Goal: Obtain resource: Download file/media

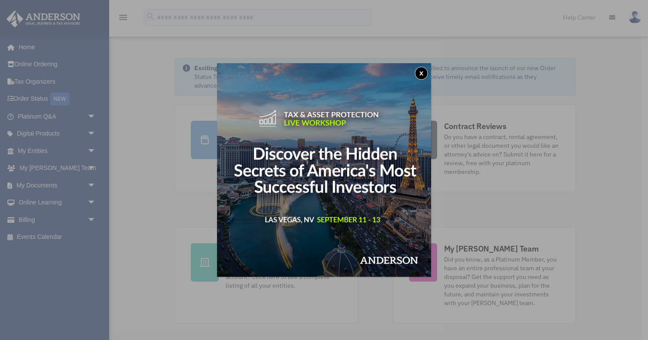
click at [92, 185] on div "x" at bounding box center [324, 170] width 648 height 340
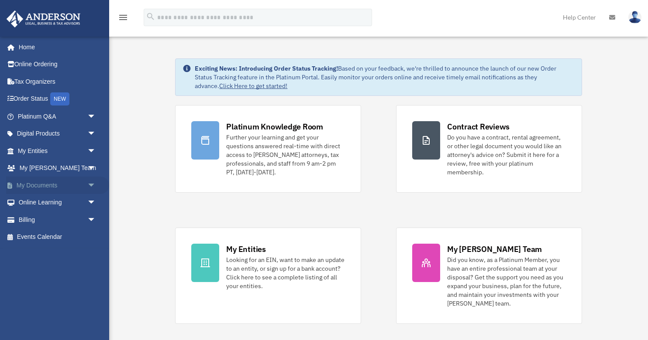
click at [91, 186] on span "arrow_drop_down" at bounding box center [95, 186] width 17 height 18
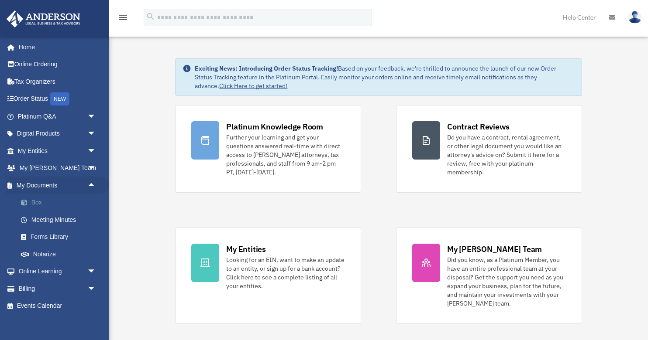
click at [36, 200] on link "Box" at bounding box center [60, 202] width 97 height 17
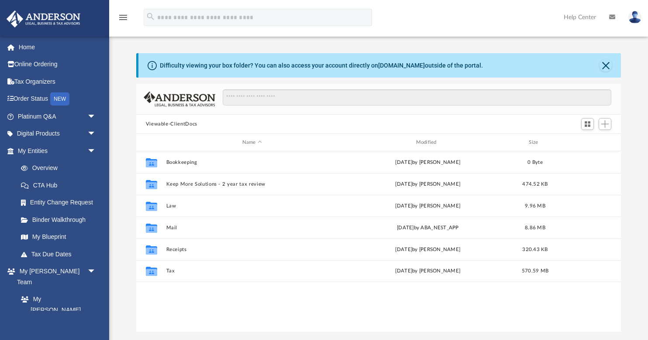
scroll to position [199, 484]
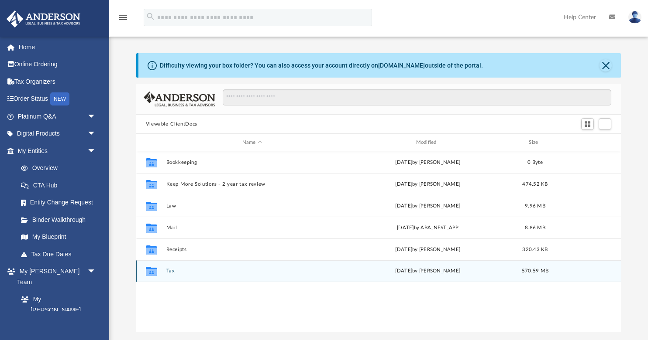
click at [172, 272] on button "Tax" at bounding box center [252, 271] width 172 height 6
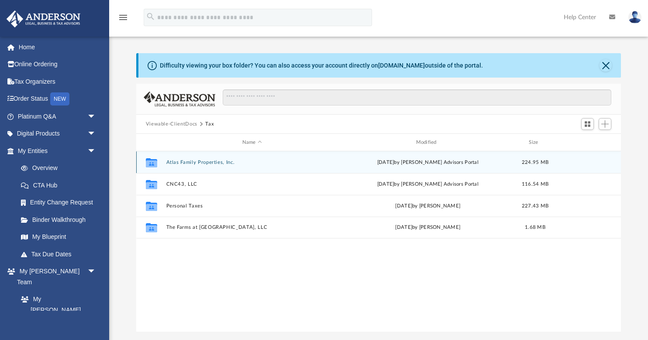
click at [186, 161] on button "Atlas Family Properties, Inc." at bounding box center [252, 163] width 172 height 6
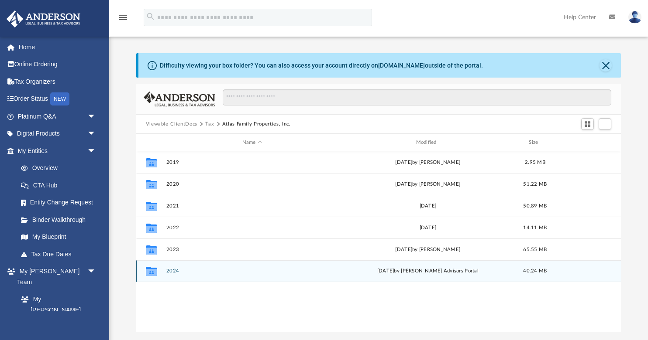
click at [169, 271] on button "2024" at bounding box center [252, 271] width 172 height 6
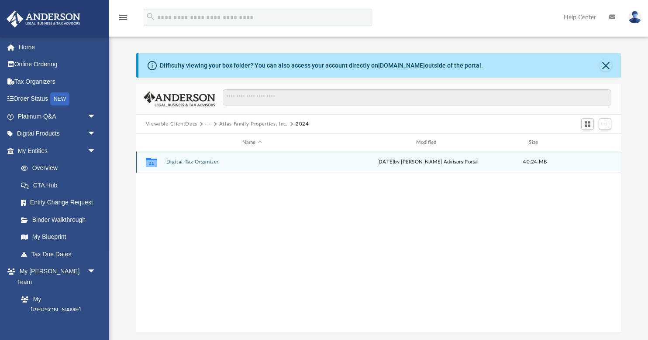
click at [195, 165] on button "Digital Tax Organizer" at bounding box center [252, 162] width 172 height 6
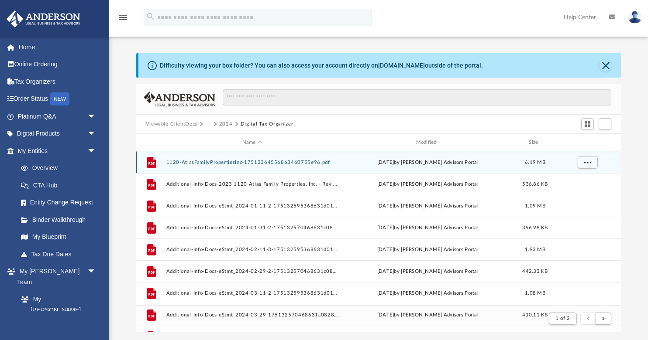
scroll to position [172, 484]
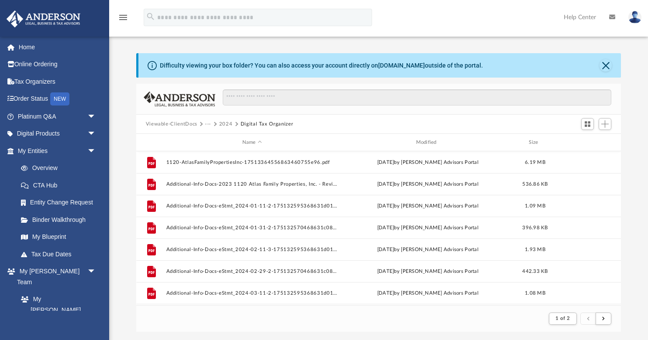
click at [177, 126] on button "Viewable-ClientDocs" at bounding box center [172, 124] width 52 height 8
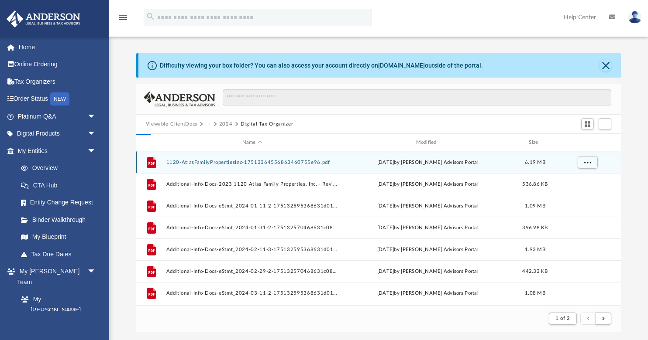
scroll to position [199, 484]
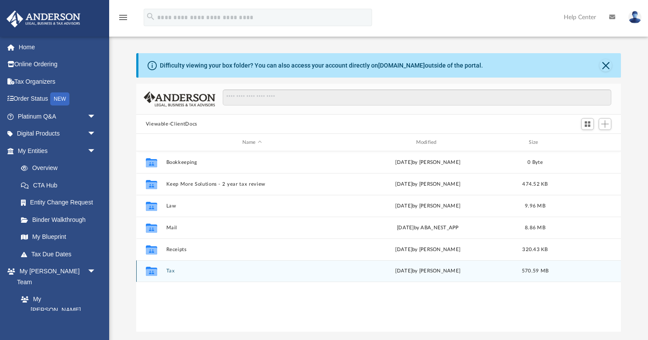
click at [168, 271] on button "Tax" at bounding box center [252, 271] width 172 height 6
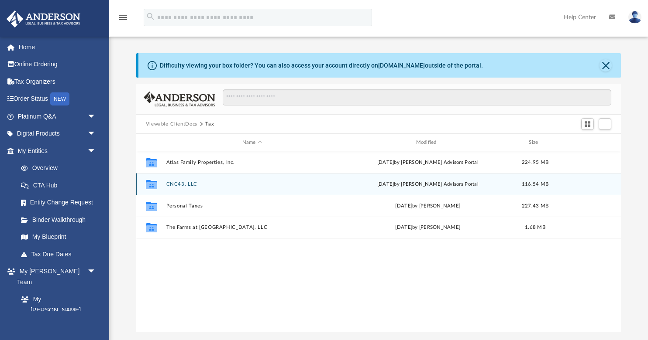
click at [182, 183] on button "CNC43, LLC" at bounding box center [252, 185] width 172 height 6
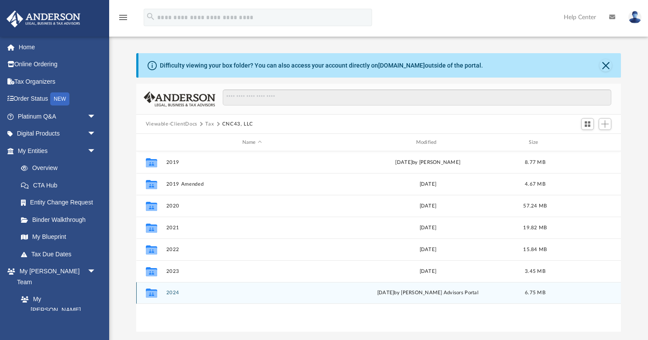
click at [171, 295] on button "2024" at bounding box center [252, 293] width 172 height 6
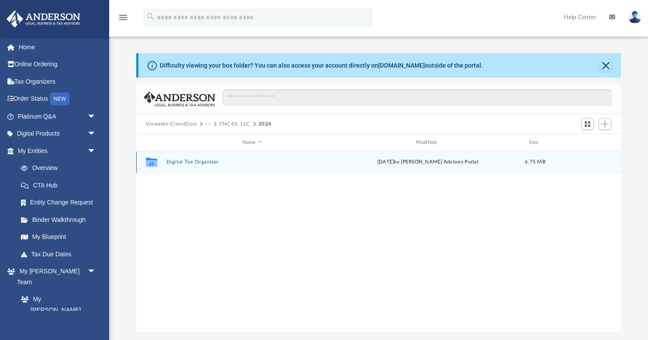
click at [192, 160] on button "Digital Tax Organizer" at bounding box center [252, 162] width 172 height 6
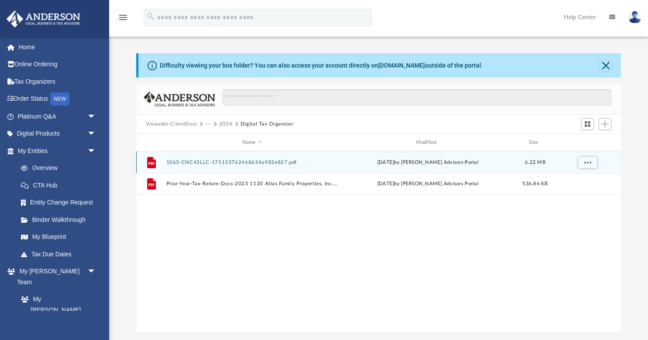
click at [202, 162] on button "1065-CNC43LLC-175133762468634a982e827.pdf" at bounding box center [252, 163] width 172 height 6
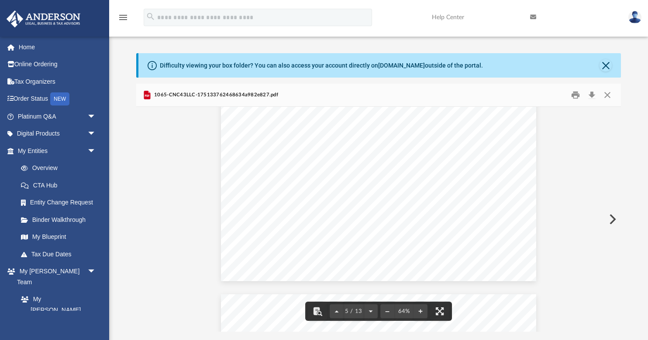
scroll to position [1013, 0]
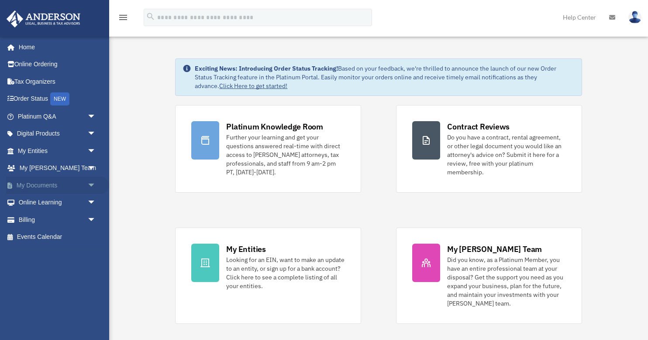
click at [91, 183] on span "arrow_drop_down" at bounding box center [95, 186] width 17 height 18
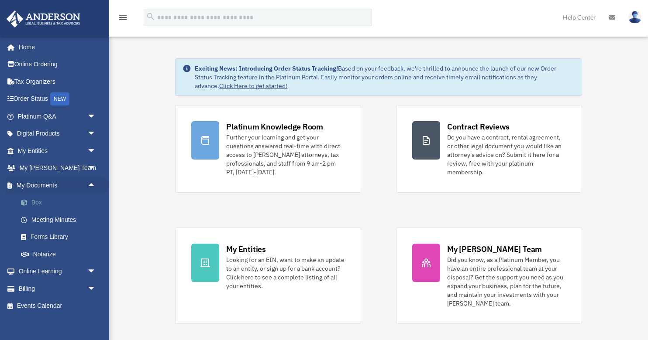
click at [41, 200] on link "Box" at bounding box center [60, 202] width 97 height 17
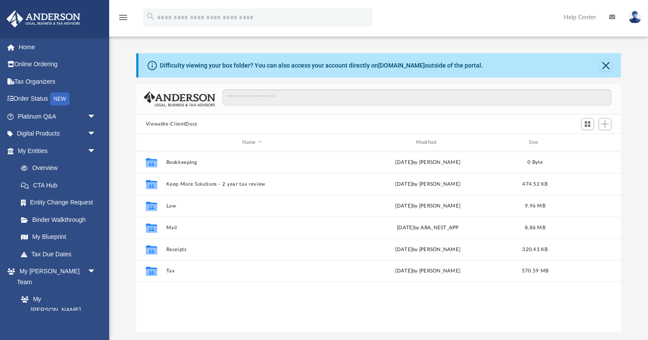
scroll to position [199, 484]
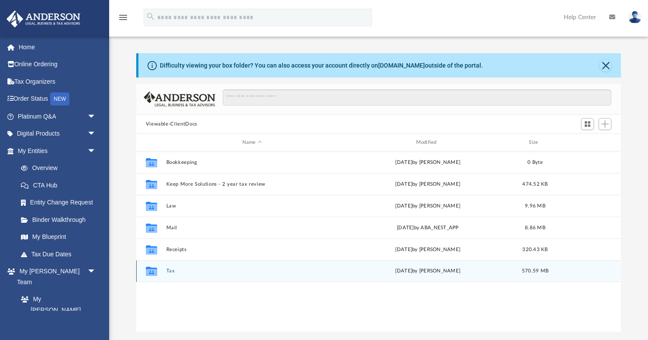
click at [174, 273] on button "Tax" at bounding box center [252, 271] width 172 height 6
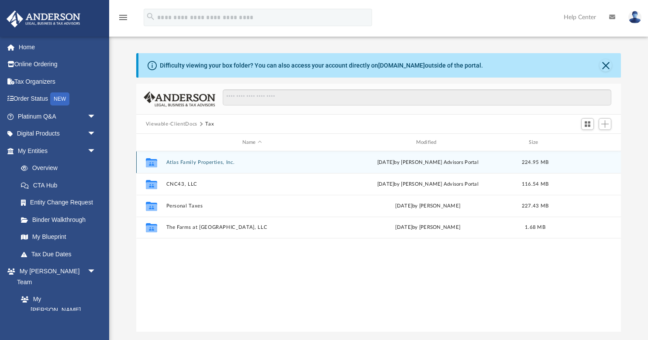
click at [182, 162] on button "Atlas Family Properties, Inc." at bounding box center [252, 163] width 172 height 6
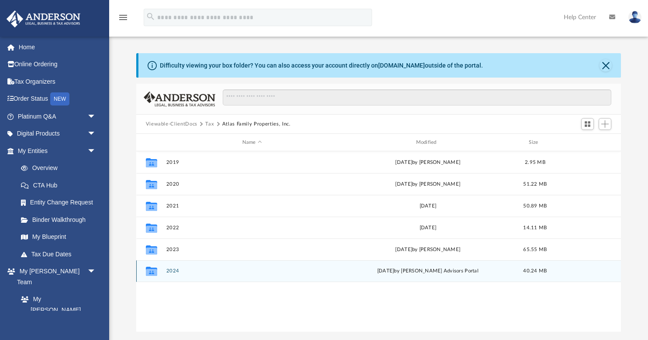
click at [172, 270] on button "2024" at bounding box center [252, 271] width 172 height 6
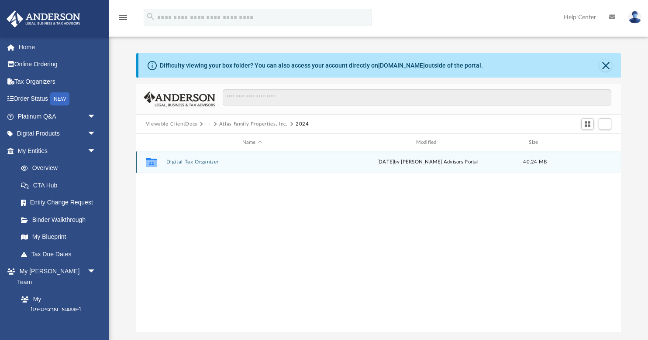
click at [184, 163] on button "Digital Tax Organizer" at bounding box center [252, 162] width 172 height 6
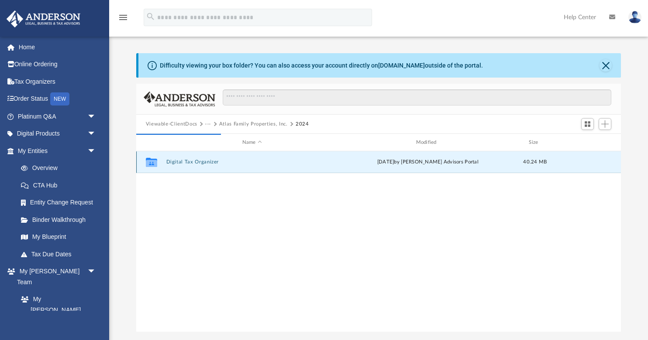
scroll to position [172, 484]
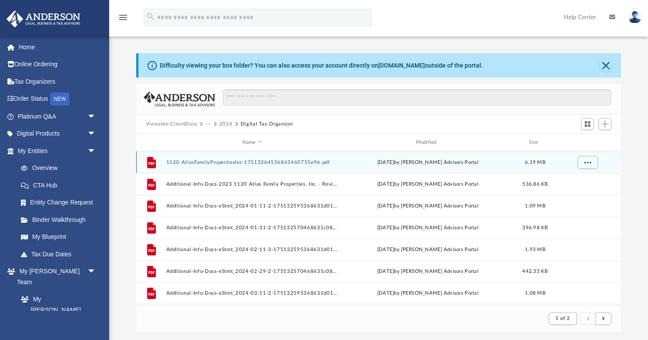
click at [213, 161] on button "1120-AtlasFamilyPropertiesInc-17513364556863460755e96.pdf" at bounding box center [252, 163] width 172 height 6
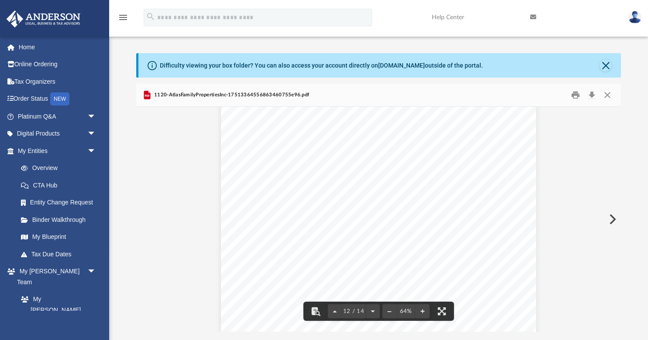
scroll to position [2829, 0]
click at [609, 95] on button "Close" at bounding box center [607, 96] width 16 height 14
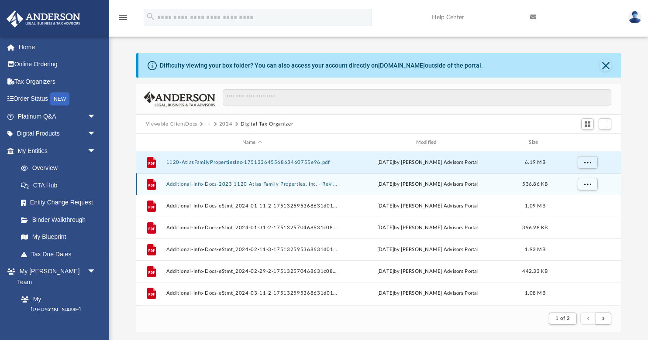
click at [226, 183] on button "Additional-Info-Docs-2023 1120 Atlas Family Properties, Inc. - Review Copy-1751…" at bounding box center [252, 185] width 172 height 6
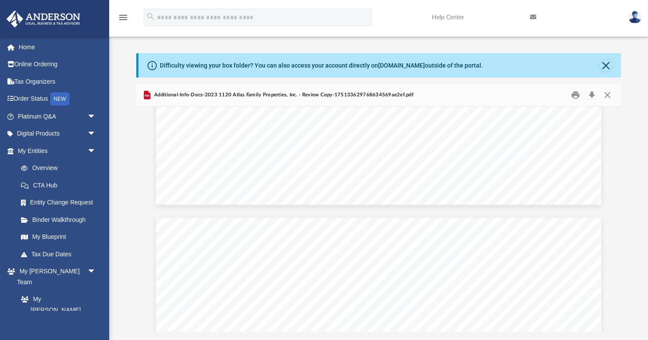
scroll to position [29174, 0]
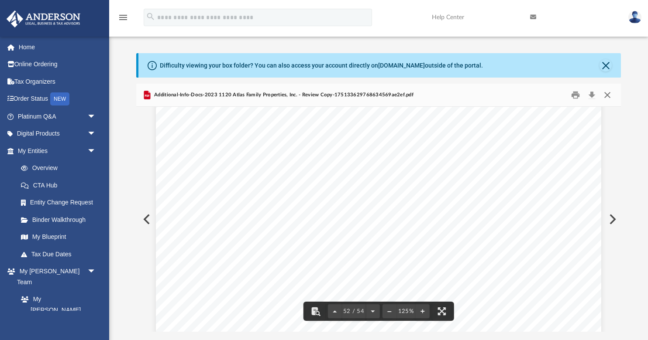
click at [608, 95] on button "Close" at bounding box center [607, 96] width 16 height 14
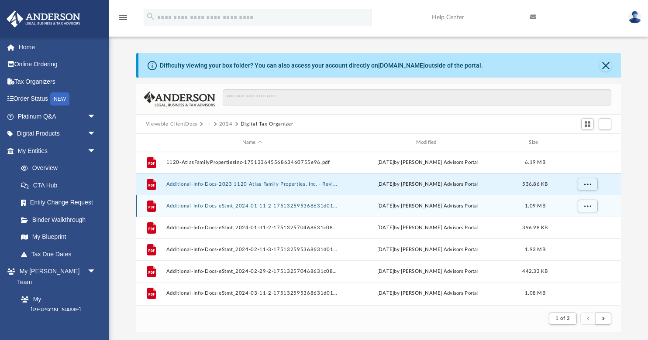
click at [272, 204] on button "Additional-Info-Docs-eStmt_2024-01-11-2-175132595368631d01acd29.pdf" at bounding box center [252, 206] width 172 height 6
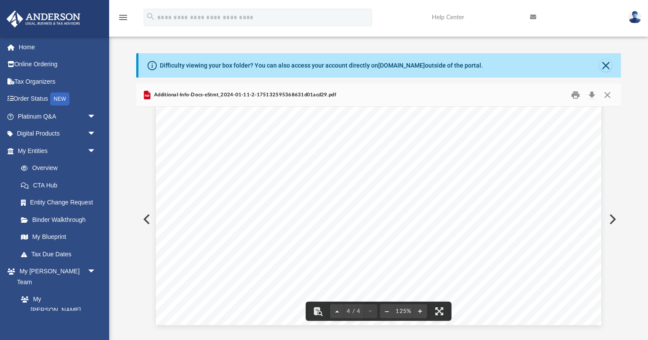
scroll to position [2132, 0]
click at [609, 92] on button "Close" at bounding box center [607, 96] width 16 height 14
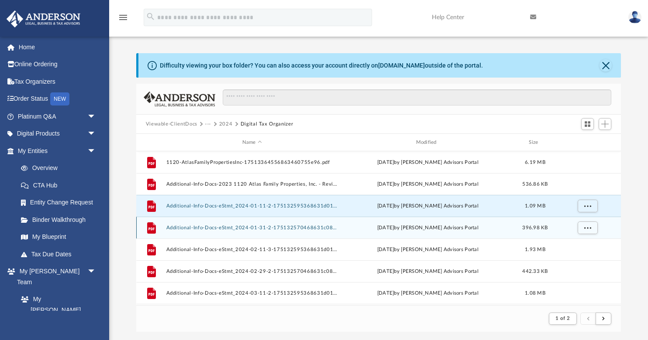
click at [308, 230] on button "Additional-Info-Docs-eStmt_2024-01-31-2-175132570468631c0821271.pdf" at bounding box center [252, 228] width 172 height 6
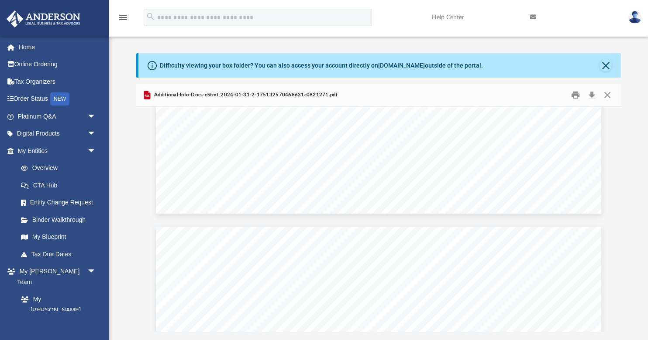
scroll to position [2853, 0]
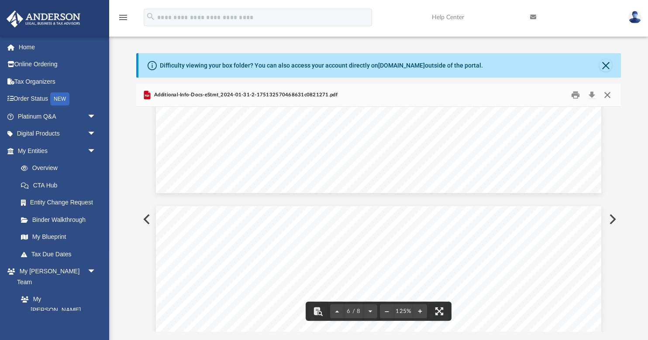
click at [608, 94] on button "Close" at bounding box center [607, 96] width 16 height 14
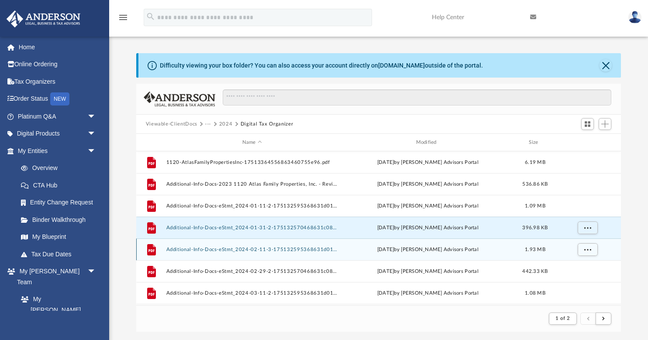
click at [290, 250] on button "Additional-Info-Docs-eStmt_2024-02-11-3-175132595368631d01c62ca.pdf" at bounding box center [252, 250] width 172 height 6
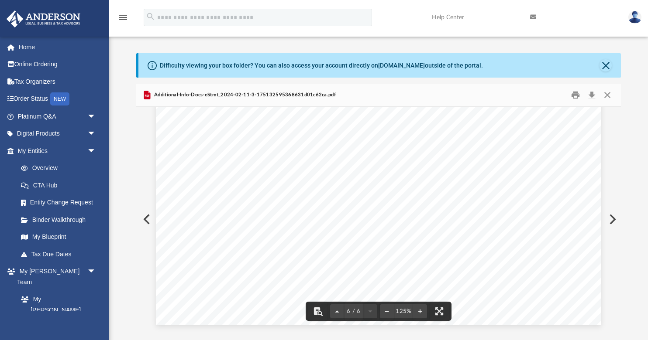
scroll to position [3310, 0]
click at [609, 96] on button "Close" at bounding box center [607, 96] width 16 height 14
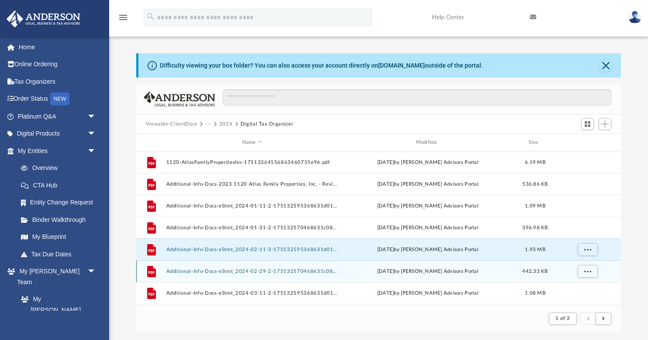
click at [274, 271] on button "Additional-Info-Docs-eStmt_2024-02-29-2-175132570468631c0829c24.pdf" at bounding box center [252, 272] width 172 height 6
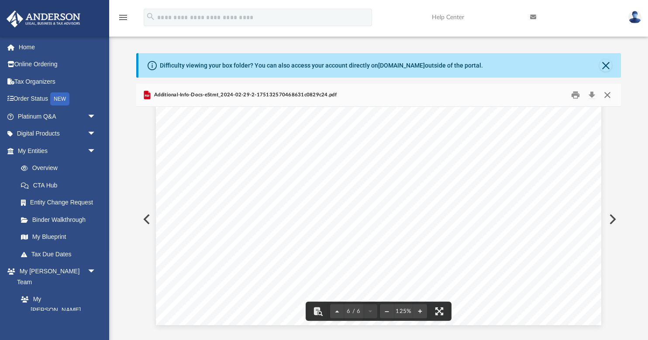
click at [607, 96] on button "Close" at bounding box center [607, 96] width 16 height 14
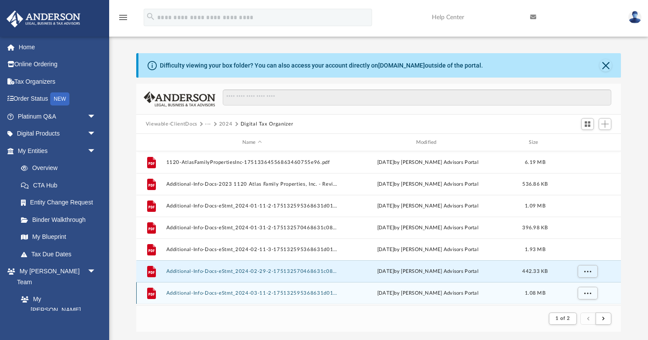
click at [261, 296] on button "Additional-Info-Docs-eStmt_2024-03-11-2-175132595368631d01a425c.pdf" at bounding box center [252, 294] width 172 height 6
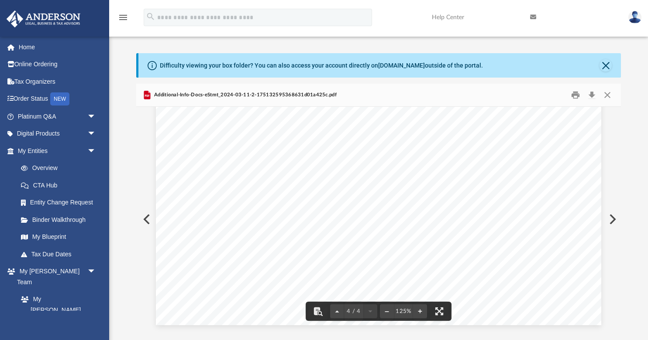
scroll to position [2132, 0]
click at [608, 95] on button "Close" at bounding box center [607, 96] width 16 height 14
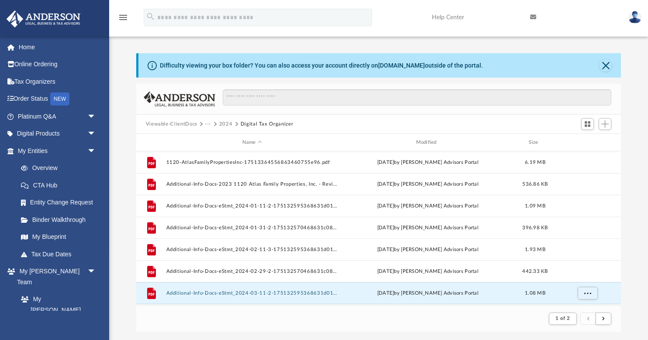
click at [162, 125] on button "Viewable-ClientDocs" at bounding box center [172, 124] width 52 height 8
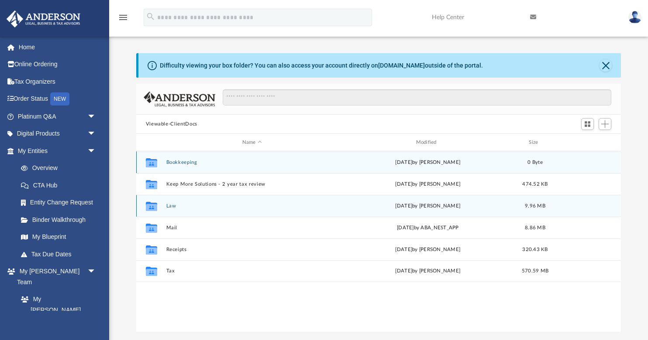
scroll to position [199, 484]
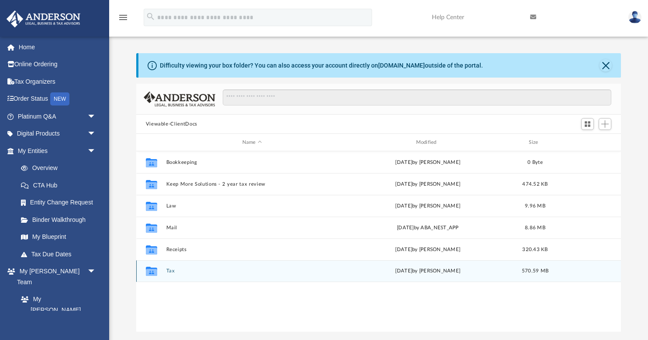
click at [171, 271] on button "Tax" at bounding box center [252, 271] width 172 height 6
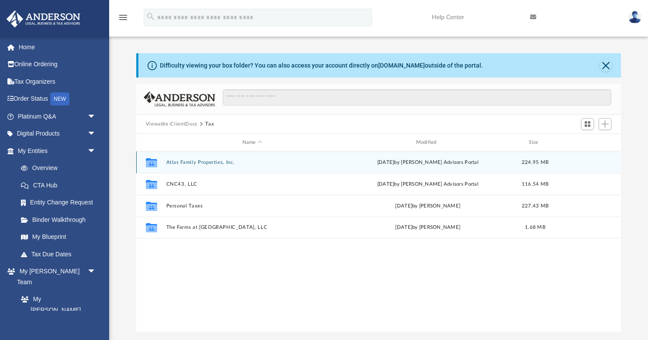
click at [192, 162] on button "Atlas Family Properties, Inc." at bounding box center [252, 163] width 172 height 6
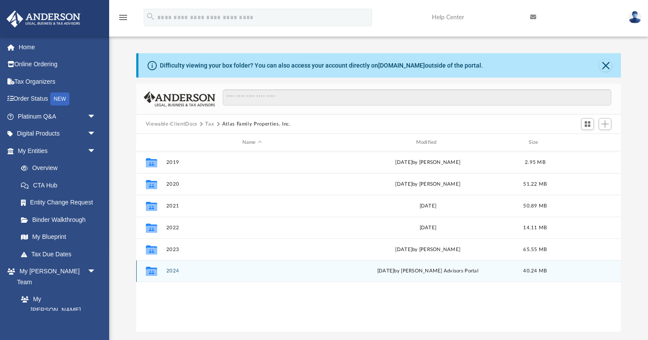
click at [172, 274] on div "Collaborated Folder 2024 Mon Jun 30 2025 by Anderson Advisors Portal 40.24 MB" at bounding box center [378, 272] width 485 height 22
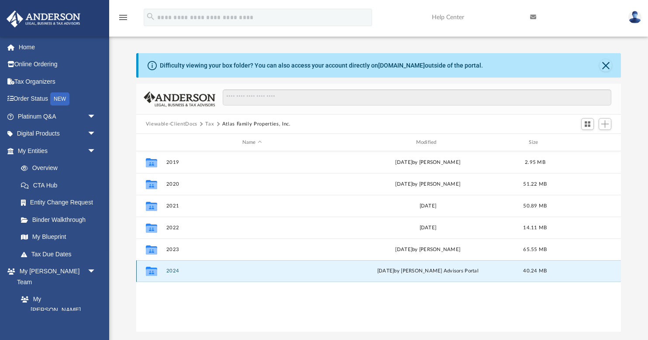
click at [172, 271] on button "2024" at bounding box center [252, 271] width 172 height 6
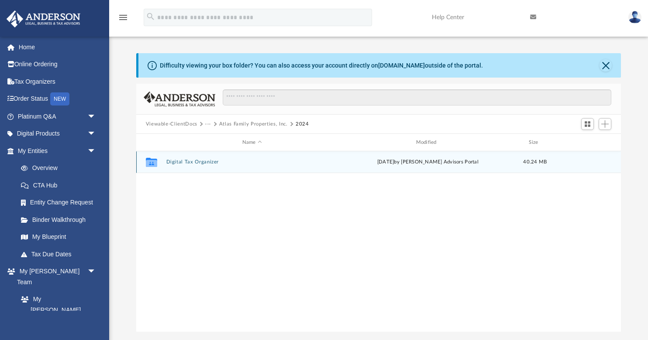
click at [186, 163] on button "Digital Tax Organizer" at bounding box center [252, 162] width 172 height 6
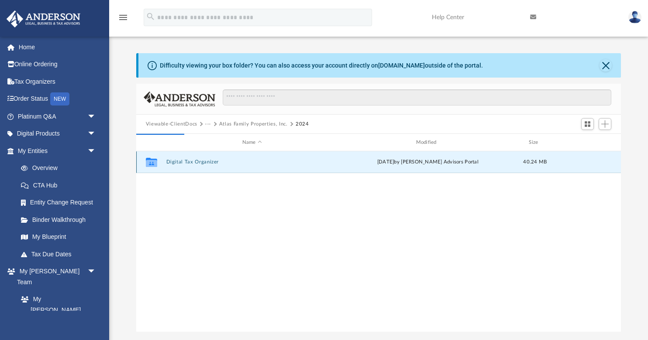
click at [180, 161] on button "Digital Tax Organizer" at bounding box center [252, 162] width 172 height 6
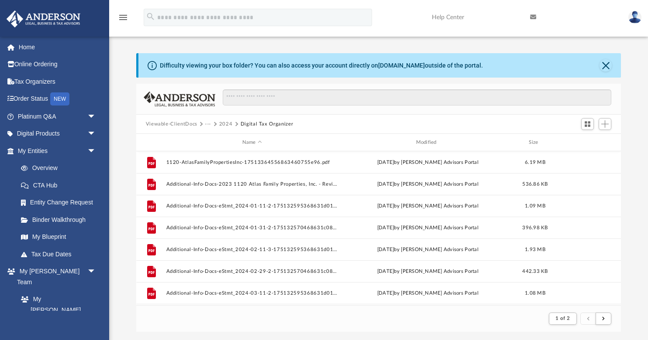
scroll to position [0, 0]
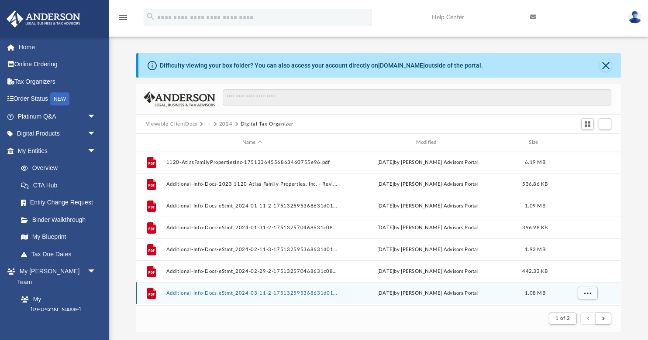
click at [212, 293] on button "Additional-Info-Docs-eStmt_2024-03-11-2-175132595368631d01a425c.pdf" at bounding box center [252, 294] width 172 height 6
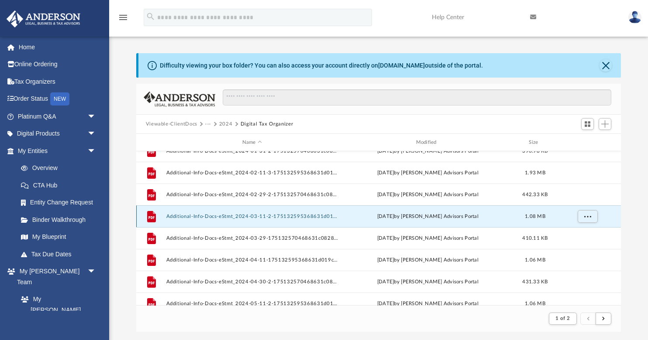
scroll to position [79, 0]
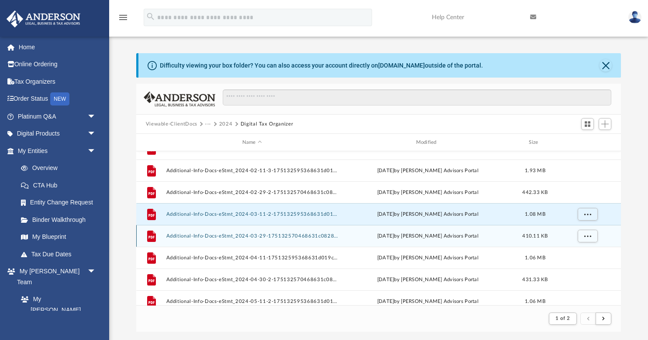
click at [224, 236] on button "Additional-Info-Docs-eStmt_2024-03-29-175132570468631c0828cd1.pdf" at bounding box center [252, 237] width 172 height 6
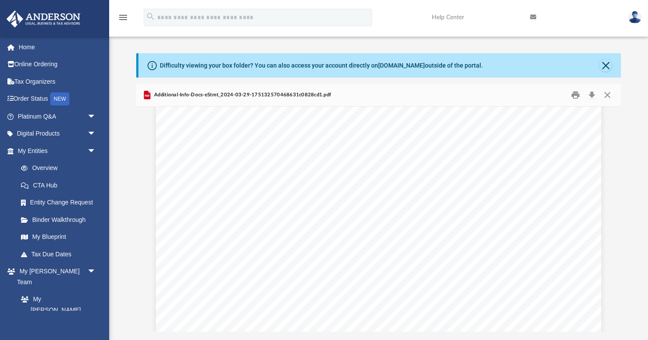
scroll to position [868, 0]
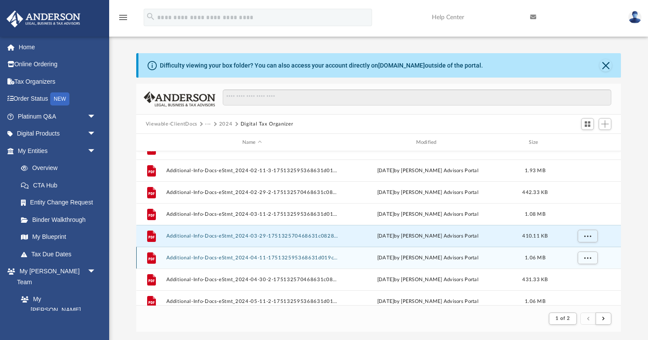
click at [236, 260] on button "Additional-Info-Docs-eStmt_2024-04-11-175132595368631d019c3fb.pdf" at bounding box center [252, 258] width 172 height 6
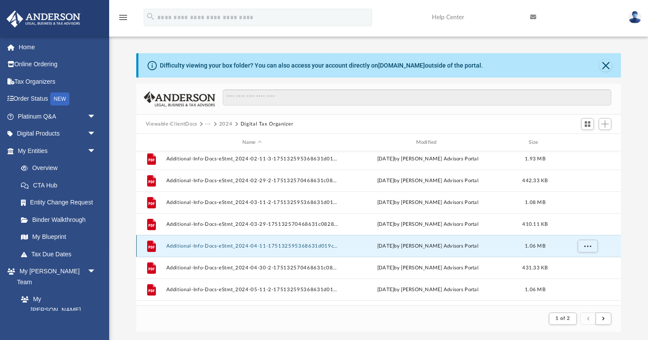
scroll to position [92, 0]
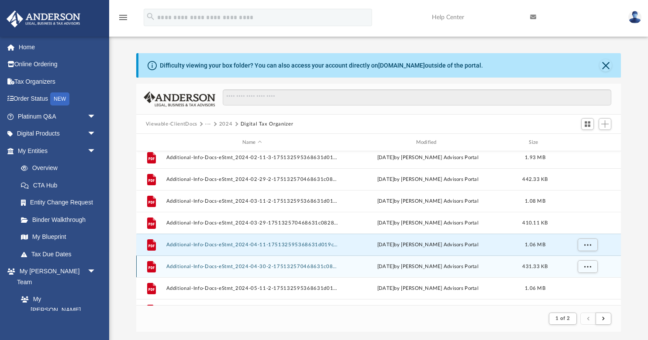
click at [225, 268] on button "Additional-Info-Docs-eStmt_2024-04-30-2-175132570468631c082b821.pdf" at bounding box center [252, 267] width 172 height 6
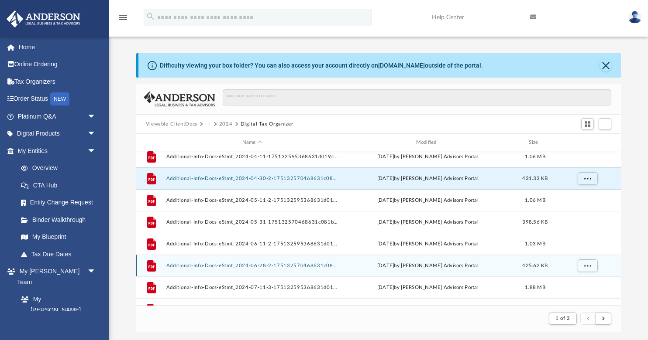
scroll to position [182, 0]
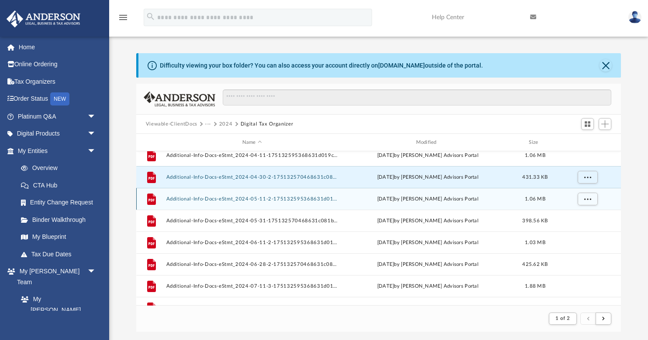
click at [296, 200] on button "Additional-Info-Docs-eStmt_2024-05-11-2-175132595368631d01acccd.pdf" at bounding box center [252, 199] width 172 height 6
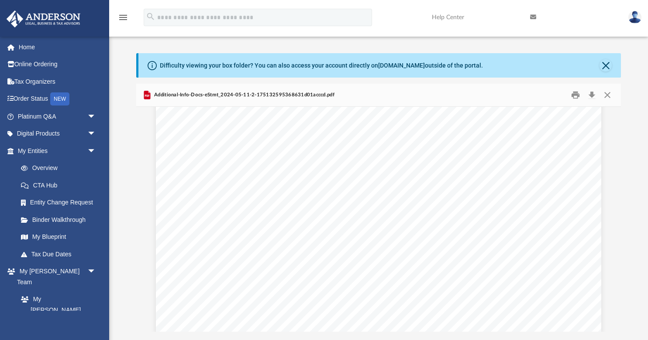
scroll to position [741, 0]
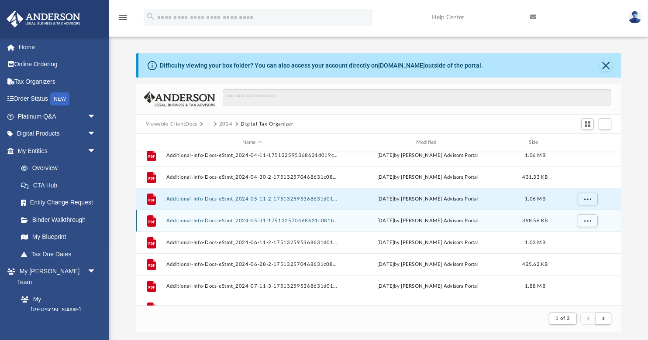
click at [274, 222] on button "Additional-Info-Docs-eStmt_2024-05-31-175132570468631c081b91b.pdf" at bounding box center [252, 221] width 172 height 6
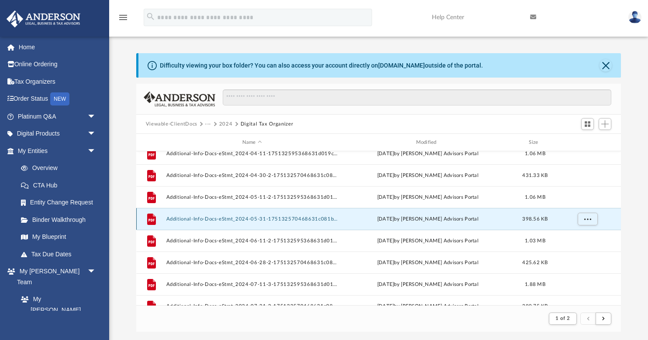
scroll to position [184, 0]
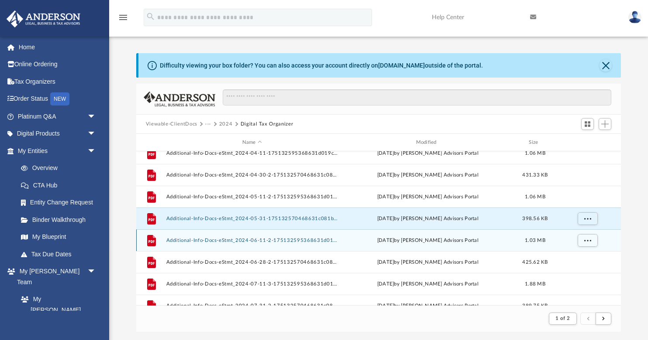
click at [248, 243] on button "Additional-Info-Docs-eStmt_2024-06-11-2-175132595368631d019d2a1.pdf" at bounding box center [252, 241] width 172 height 6
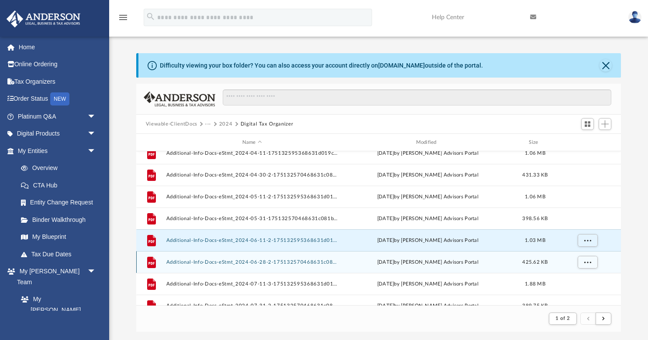
click at [242, 264] on button "Additional-Info-Docs-eStmt_2024-06-28-2-175132570468631c082b20b.pdf" at bounding box center [252, 263] width 172 height 6
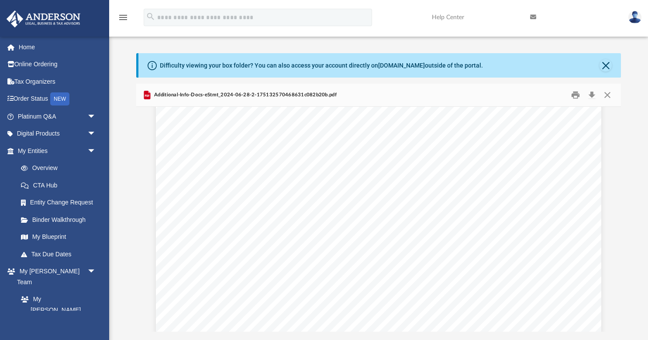
scroll to position [0, 0]
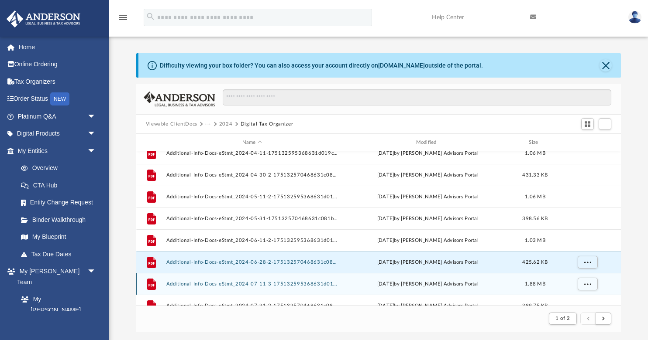
click at [232, 285] on button "Additional-Info-Docs-eStmt_2024-07-11-3-175132595368631d01ba8c9.pdf" at bounding box center [252, 285] width 172 height 6
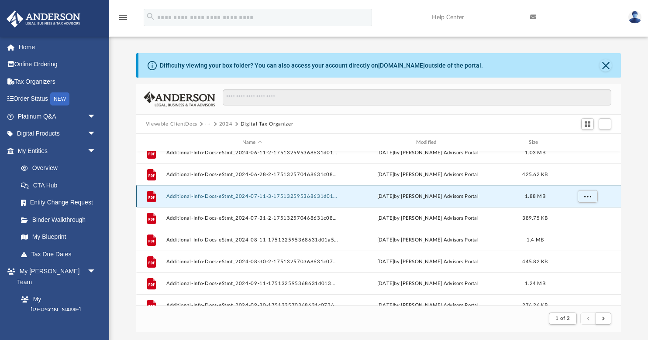
scroll to position [272, 0]
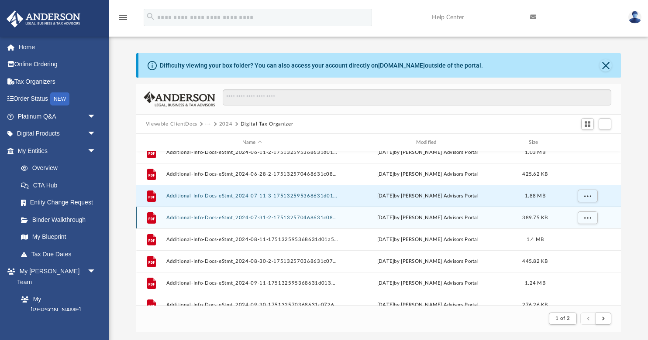
click at [237, 219] on button "Additional-Info-Docs-eStmt_2024-07-31-2-175132570468631c0812b6e.pdf" at bounding box center [252, 218] width 172 height 6
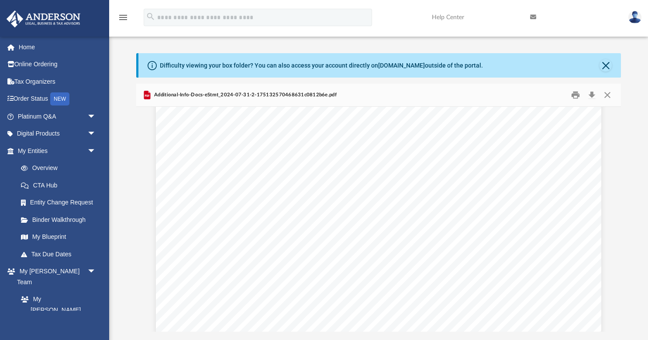
scroll to position [0, 0]
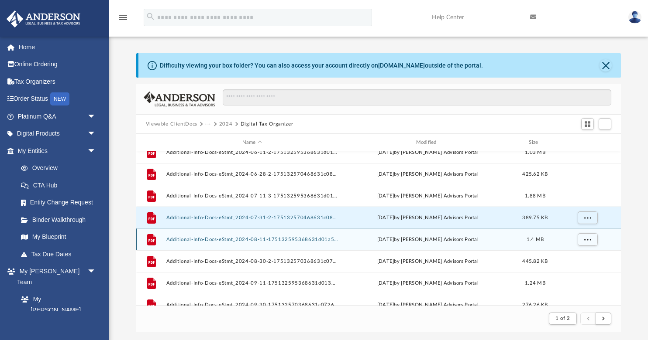
click at [222, 240] on button "Additional-Info-Docs-eStmt_2024-08-11-175132595368631d01a5f2c.pdf" at bounding box center [252, 240] width 172 height 6
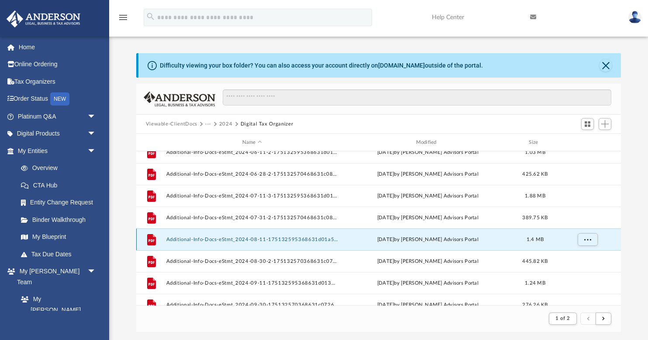
scroll to position [275, 0]
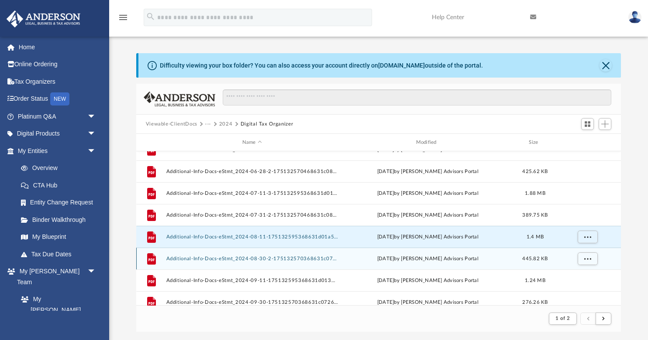
click at [218, 259] on button "Additional-Info-Docs-eStmt_2024-08-30-2-175132570368631c075f22c.pdf" at bounding box center [252, 259] width 172 height 6
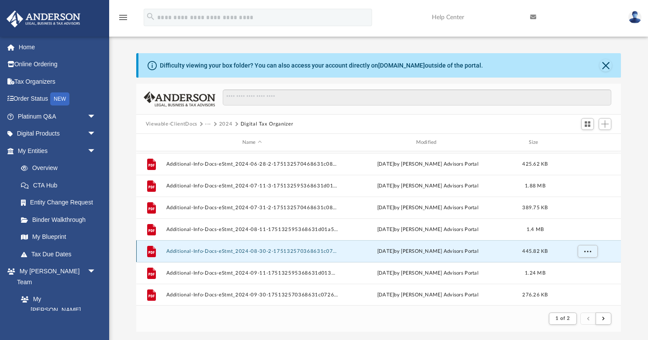
scroll to position [285, 0]
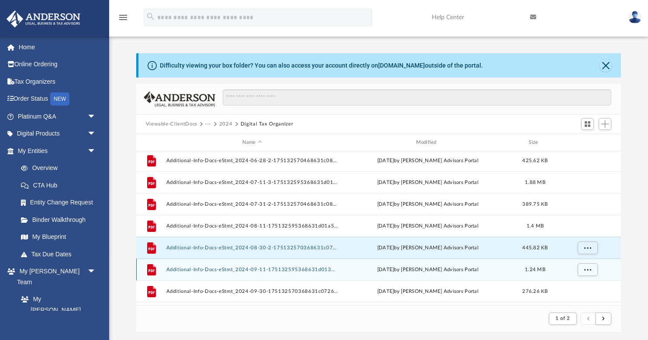
click at [215, 272] on button "Additional-Info-Docs-eStmt_2024-09-11-175132595368631d0130ce5.pdf" at bounding box center [252, 270] width 172 height 6
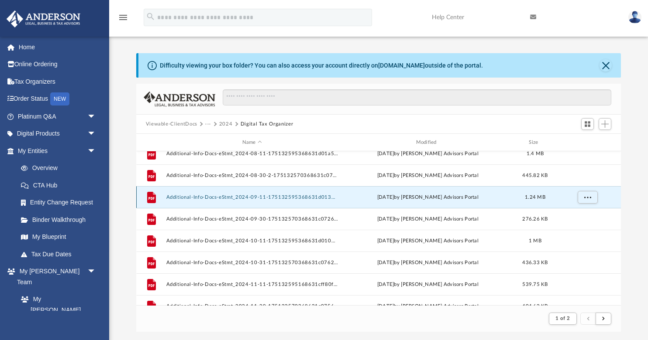
scroll to position [360, 0]
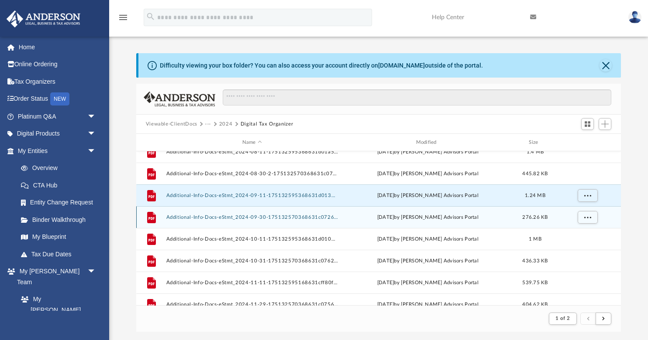
click at [249, 218] on button "Additional-Info-Docs-eStmt_2024-09-30-175132570368631c072629b.pdf" at bounding box center [252, 218] width 172 height 6
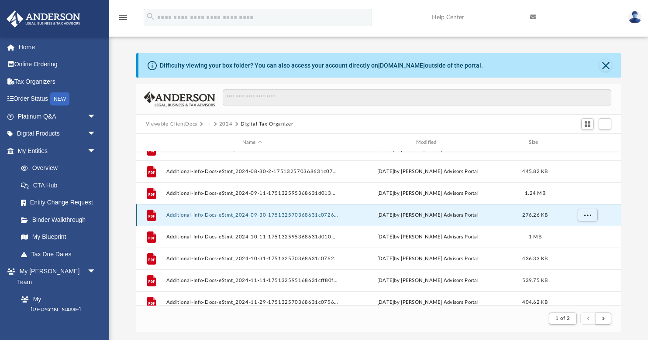
scroll to position [362, 0]
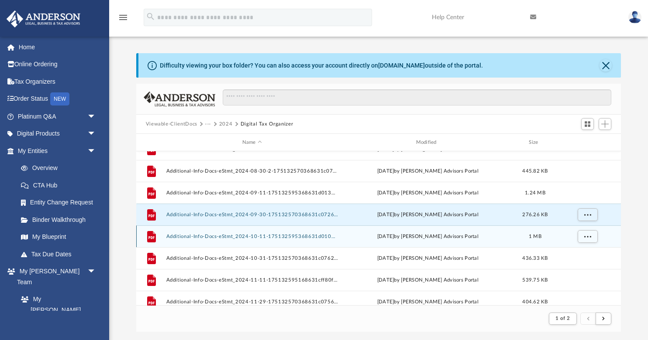
click at [235, 238] on button "Additional-Info-Docs-eStmt_2024-10-11-175132595368631d0105084.pdf" at bounding box center [252, 237] width 172 height 6
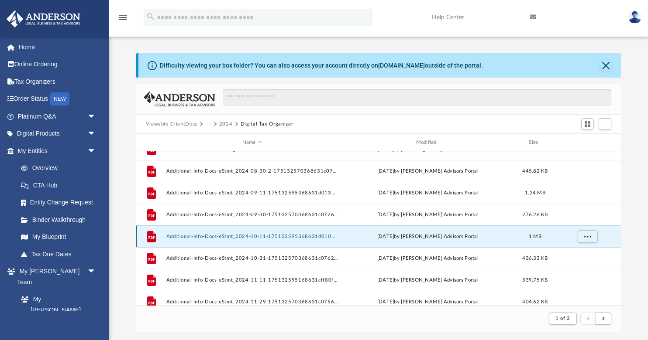
scroll to position [364, 0]
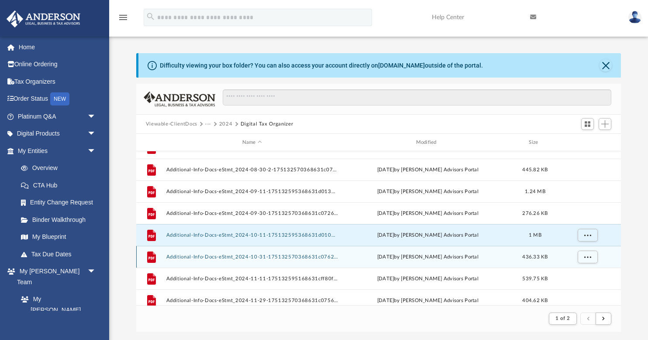
click at [233, 259] on button "Additional-Info-Docs-eStmt_2024-10-31-175132570368631c0762922.pdf" at bounding box center [252, 257] width 172 height 6
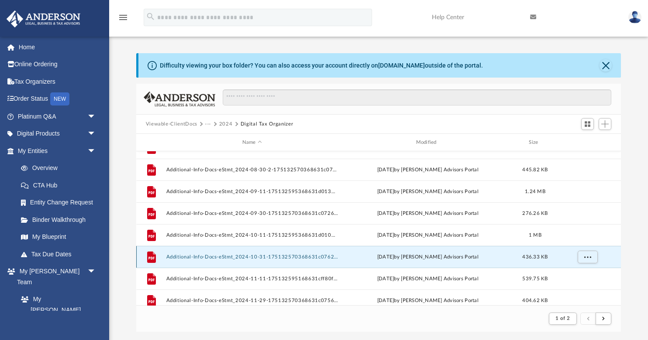
scroll to position [365, 0]
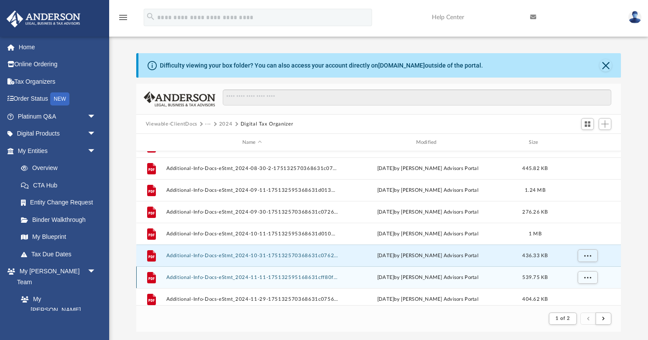
click at [234, 278] on button "Additional-Info-Docs-eStmt_2024-11-11-175132595168631cff80f7e.pdf" at bounding box center [252, 278] width 172 height 6
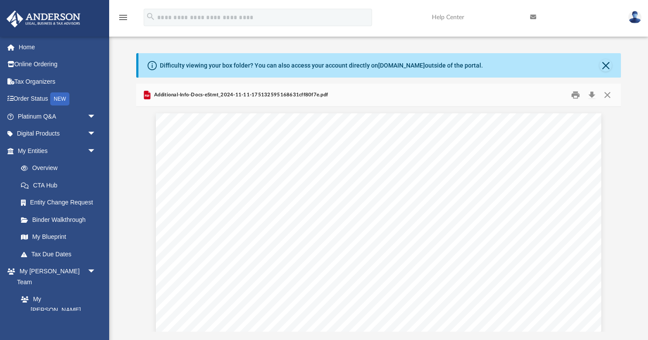
scroll to position [366, 0]
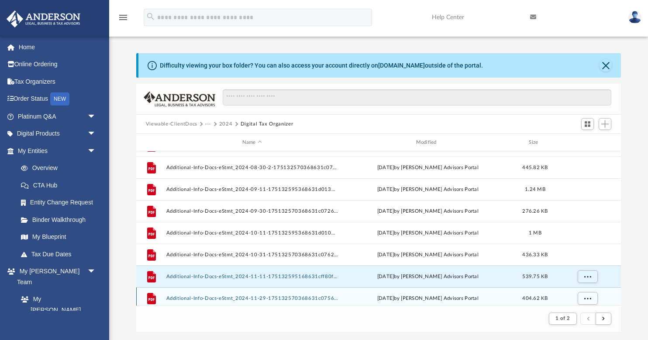
click at [231, 300] on button "Additional-Info-Docs-eStmt_2024-11-29-175132570368631c0756bb7.pdf" at bounding box center [252, 299] width 172 height 6
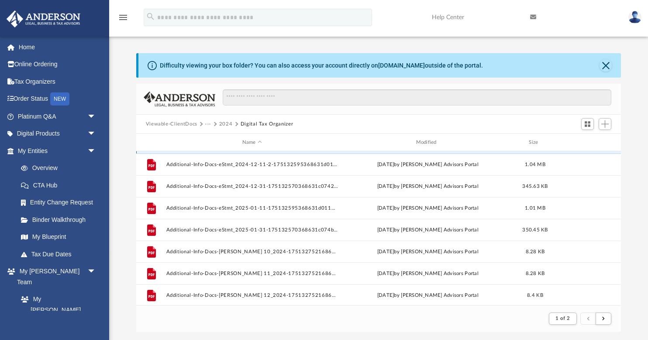
scroll to position [523, 0]
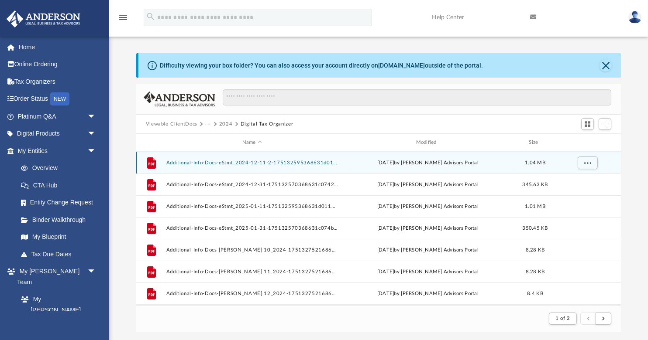
click at [250, 161] on button "Additional-Info-Docs-eStmt_2024-12-11-2-175132595368631d010549b.pdf" at bounding box center [252, 163] width 172 height 6
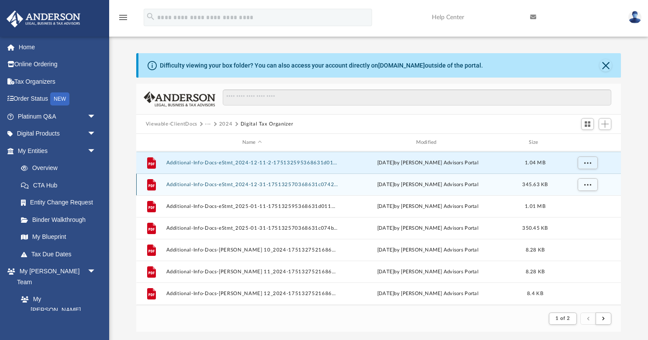
click at [247, 185] on button "Additional-Info-Docs-eStmt_2024-12-31-175132570368631c074259f.pdf" at bounding box center [252, 185] width 172 height 6
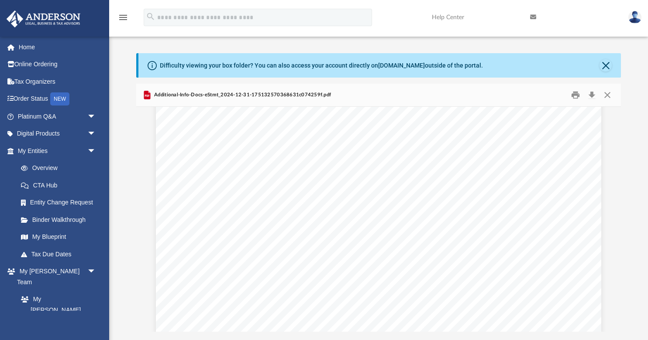
scroll to position [0, 0]
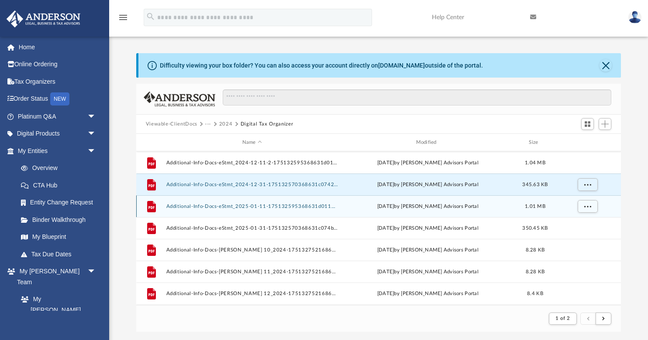
click at [234, 208] on button "Additional-Info-Docs-eStmt_2025-01-11-175132595368631d011095e.pdf" at bounding box center [252, 207] width 172 height 6
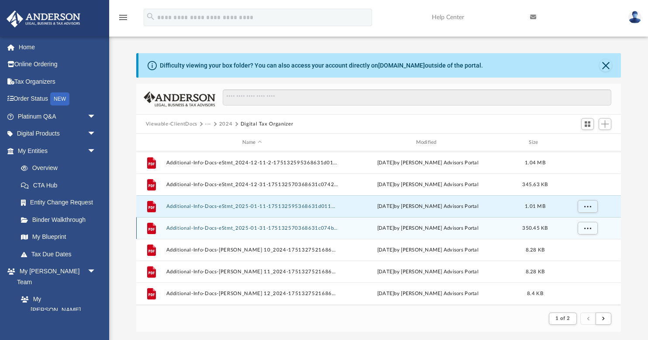
click at [232, 230] on button "Additional-Info-Docs-eStmt_2025-01-31-175132570368631c074b264.pdf" at bounding box center [252, 229] width 172 height 6
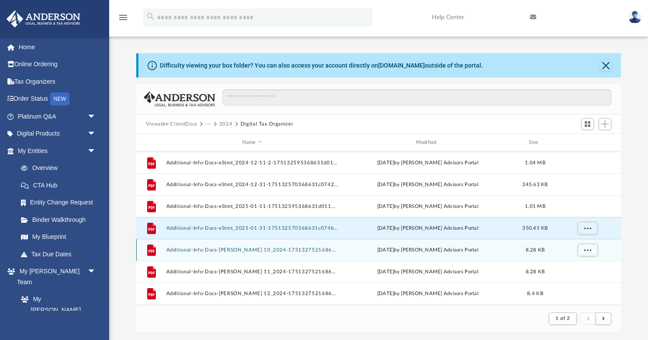
click at [233, 248] on button "Additional-Info-Docs-Smyre 10_2024-175132752168632321108c4.pdf" at bounding box center [252, 250] width 172 height 6
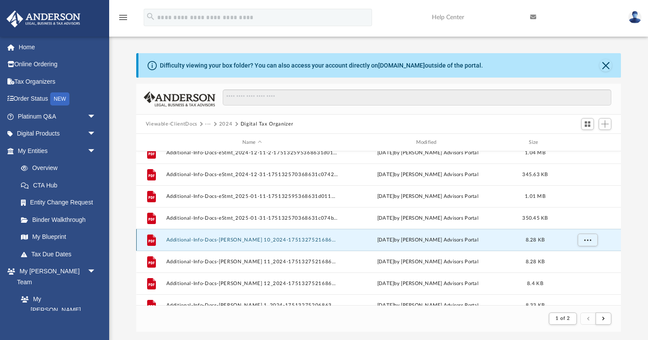
scroll to position [535, 0]
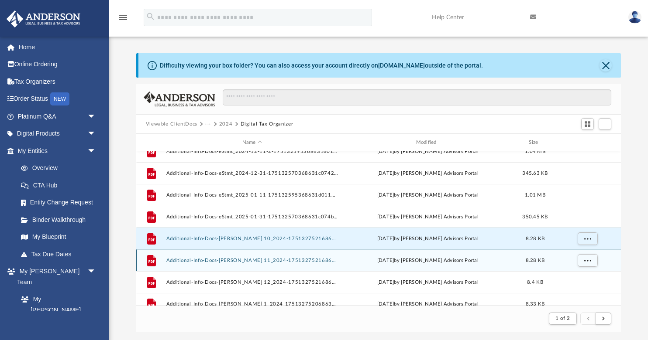
click at [237, 261] on button "Additional-Info-Docs-Smyre 11_2024-17513275216863232104518.pdf" at bounding box center [252, 261] width 172 height 6
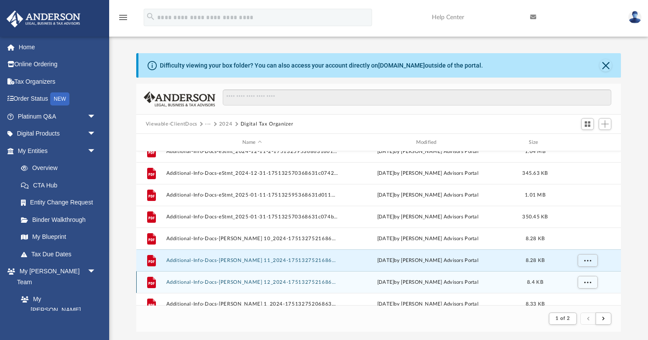
click at [232, 285] on button "Additional-Info-Docs-Smyre 12_2024-1751327521686323211169d.pdf" at bounding box center [252, 283] width 172 height 6
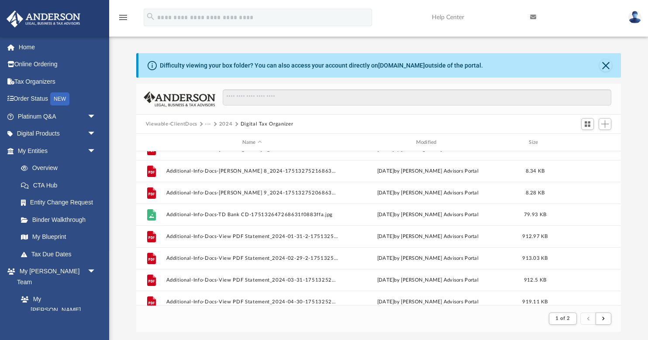
scroll to position [866, 0]
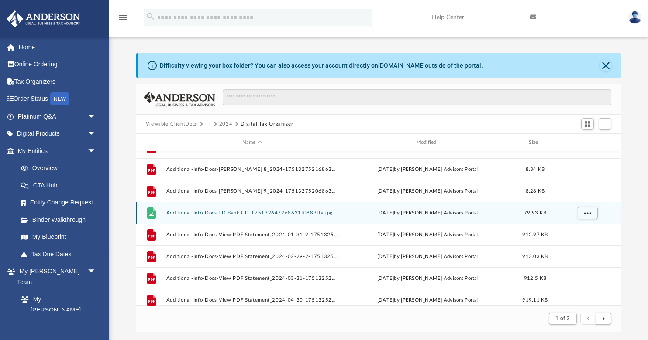
click at [211, 212] on button "Additional-Info-Docs-TD Bank CD-175132647268631f0883ffa.jpg" at bounding box center [252, 213] width 172 height 6
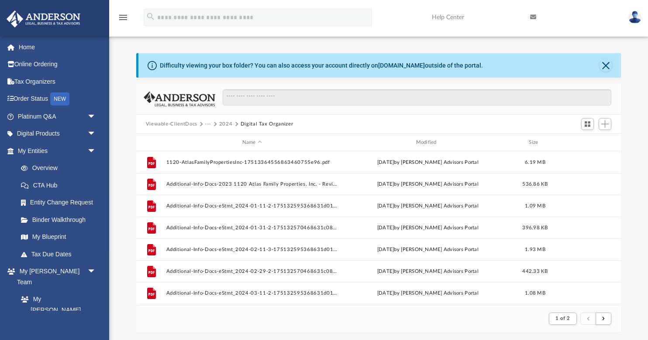
scroll to position [0, 0]
